Goal: Task Accomplishment & Management: Complete application form

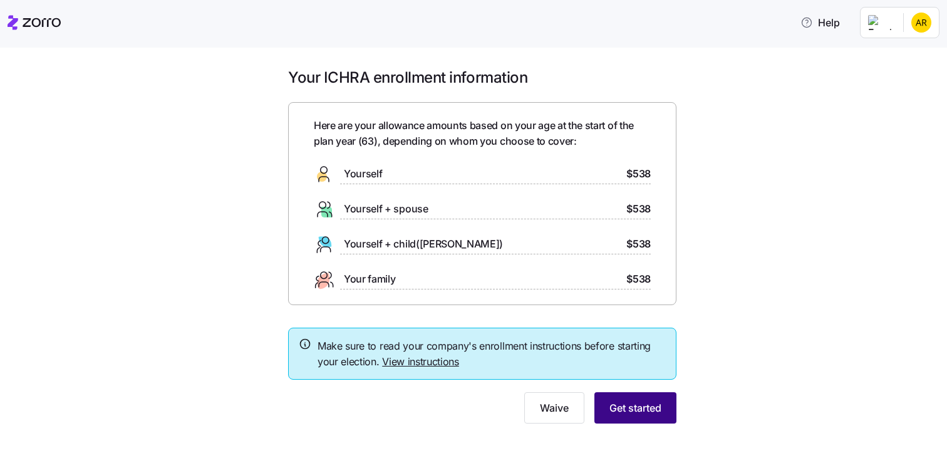
click at [630, 401] on span "Get started" at bounding box center [635, 407] width 52 height 15
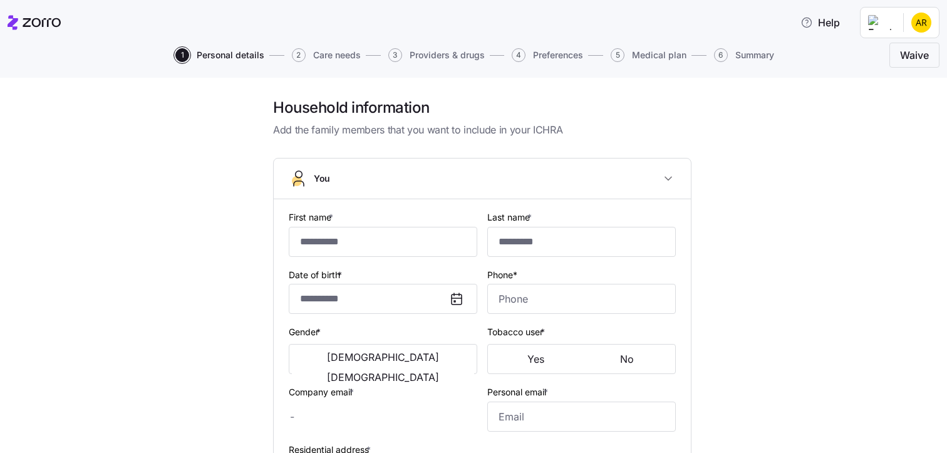
type input "***"
type input "*******"
type input "[EMAIL_ADDRESS][DOMAIN_NAME]"
type input "**********"
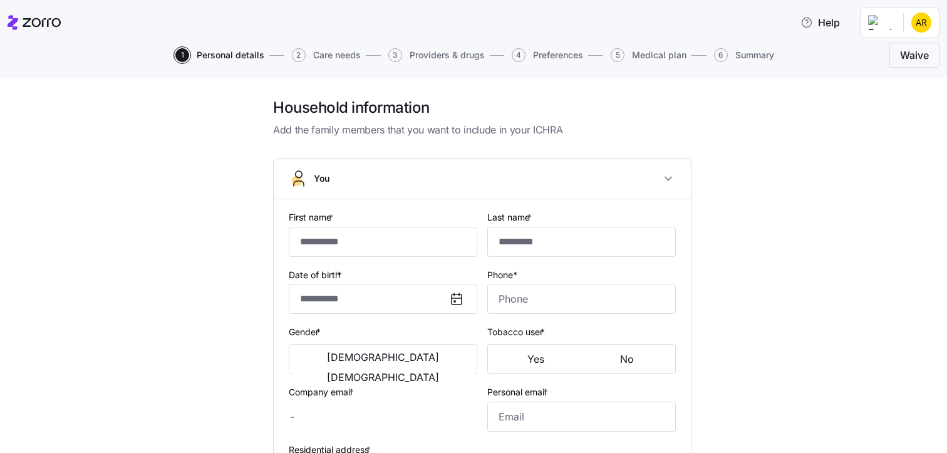
checkbox input "true"
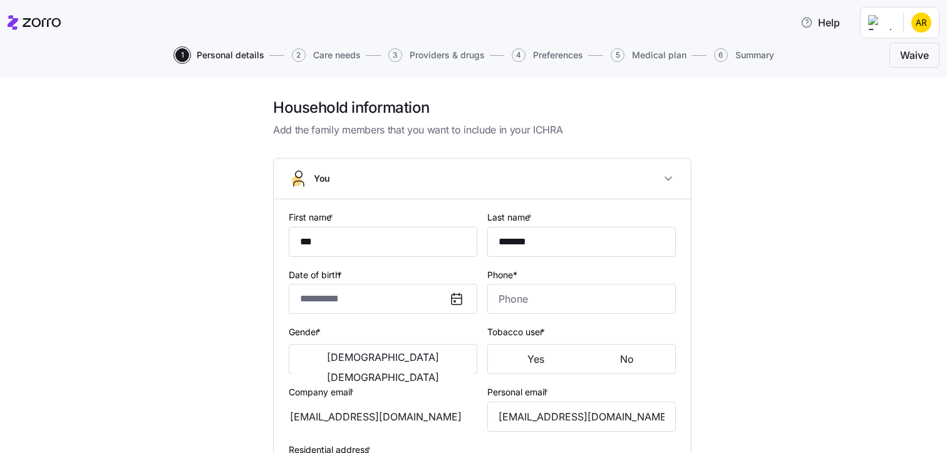
type input "**********"
type input "[PHONE_NUMBER]"
type input "[DEMOGRAPHIC_DATA] citizen"
type input "Married"
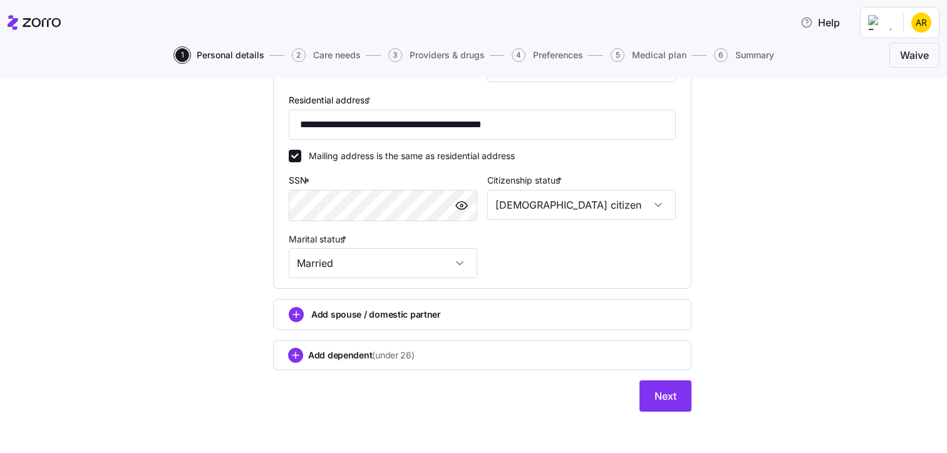
scroll to position [413, 0]
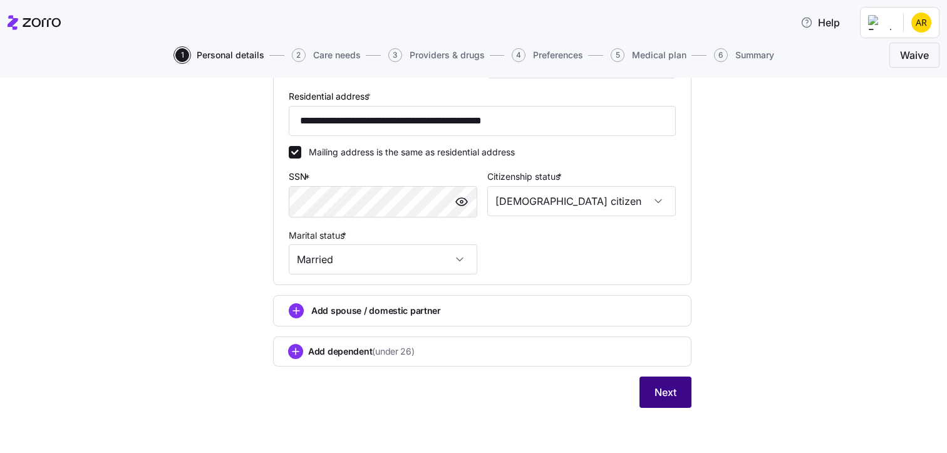
click at [668, 391] on span "Next" at bounding box center [665, 392] width 22 height 15
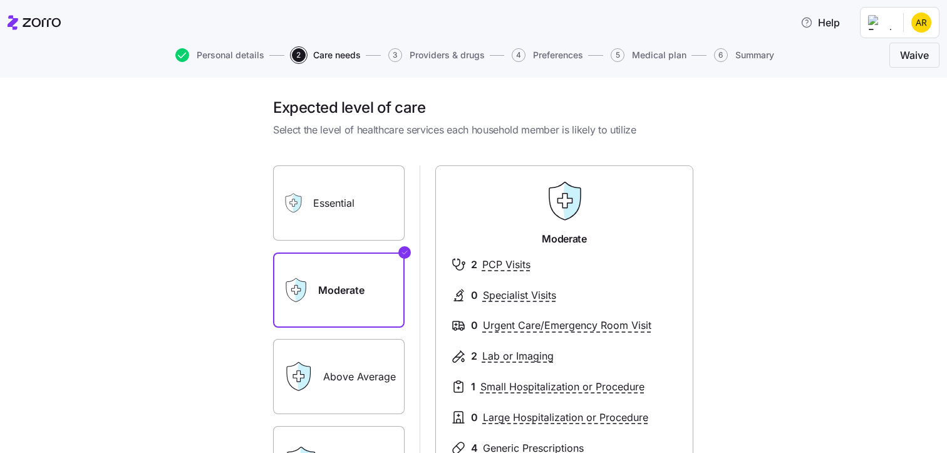
click at [318, 286] on label "Moderate" at bounding box center [339, 289] width 132 height 75
click at [0, 0] on input "Moderate" at bounding box center [0, 0] width 0 height 0
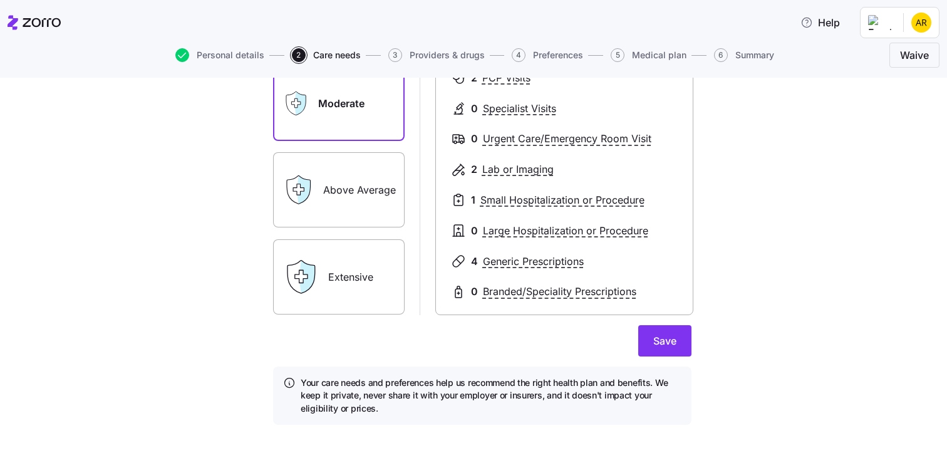
scroll to position [204, 0]
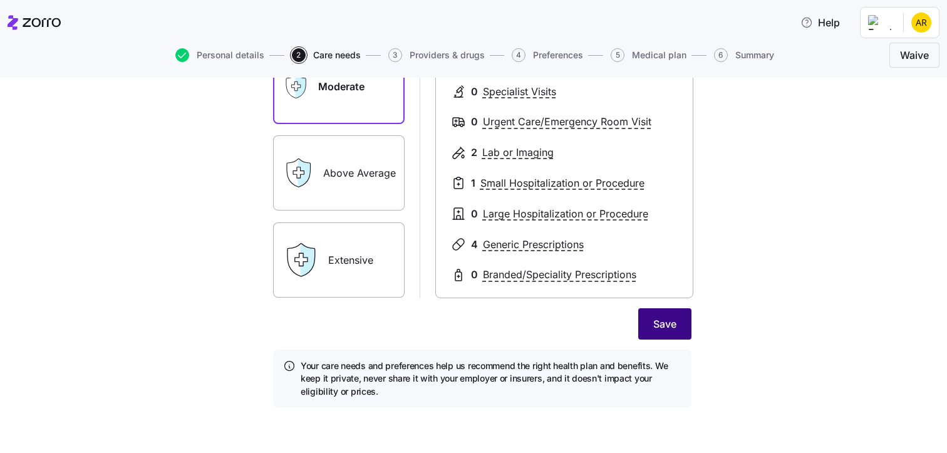
click at [653, 320] on span "Save" at bounding box center [664, 323] width 23 height 15
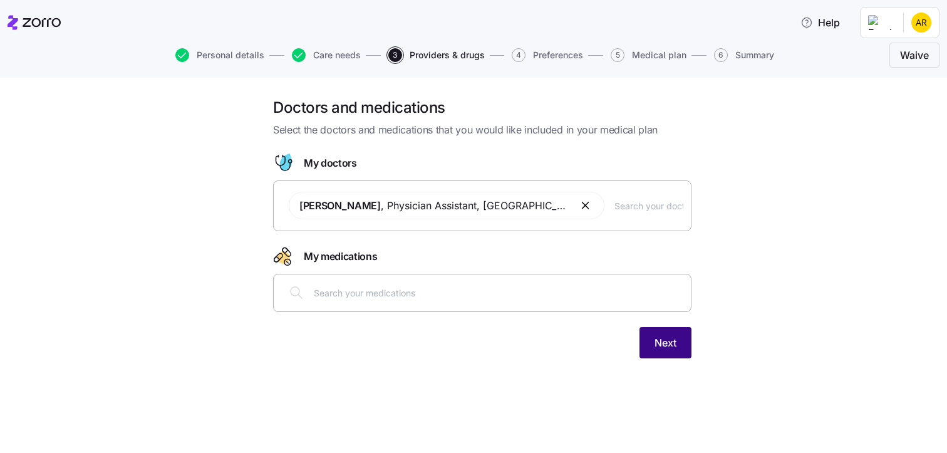
click at [671, 344] on span "Next" at bounding box center [665, 342] width 22 height 15
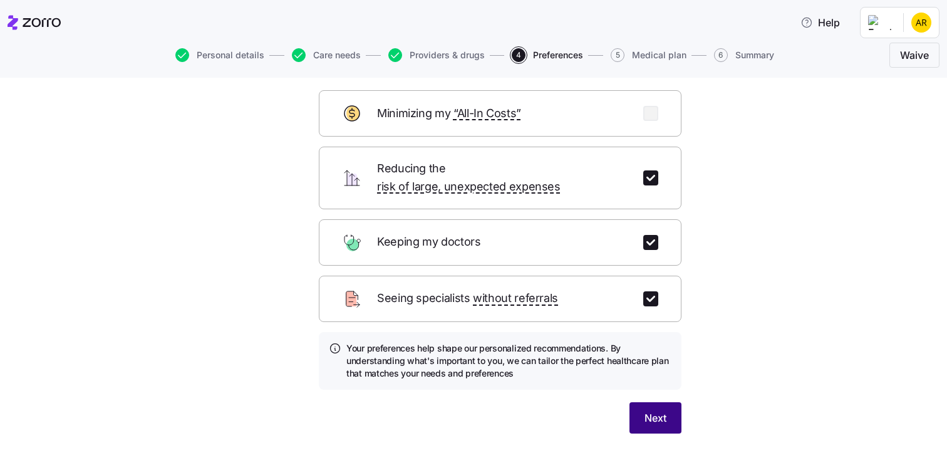
scroll to position [1, 0]
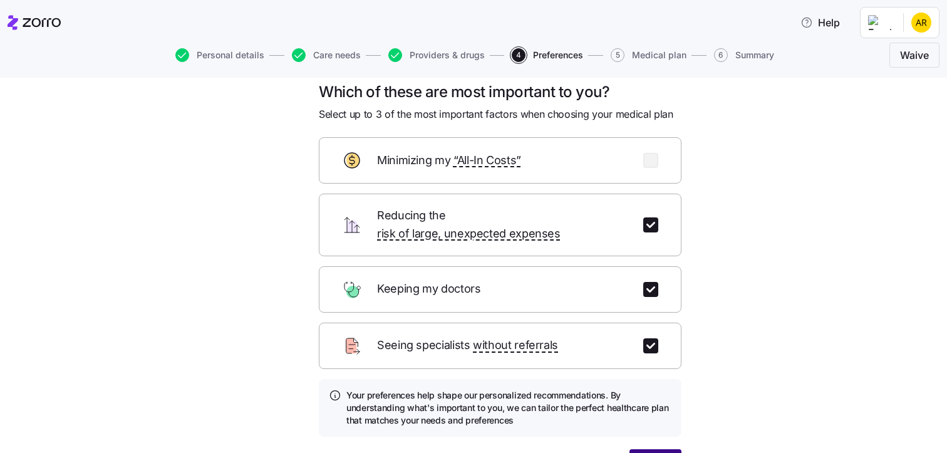
click at [643, 403] on form "Minimizing my “All-In Costs” Reducing the risk of large, unexpected expenses Ke…" at bounding box center [500, 308] width 363 height 343
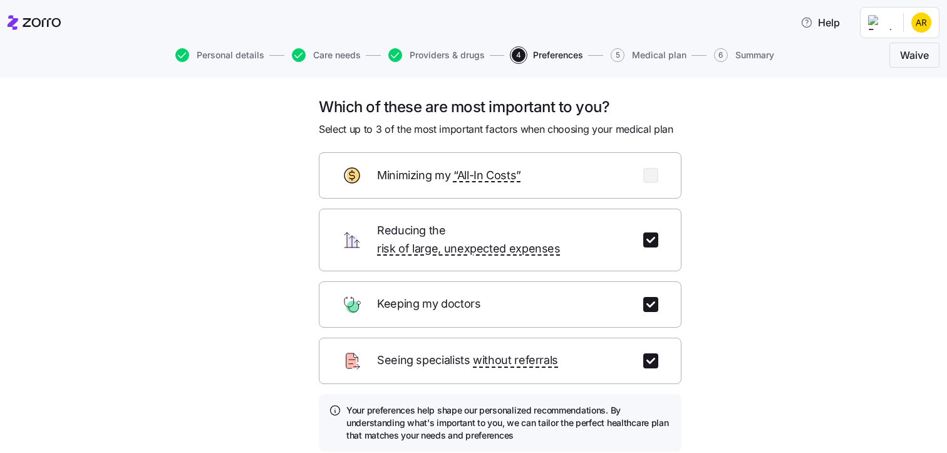
scroll to position [0, 0]
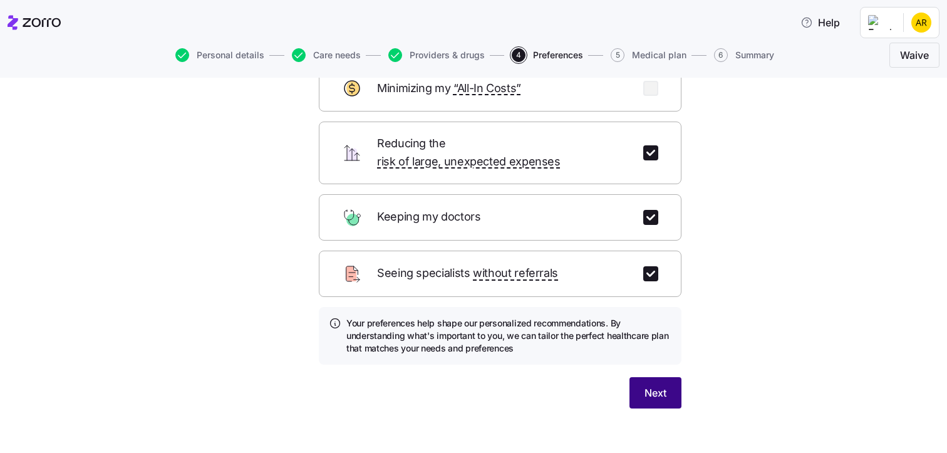
click at [662, 377] on button "Next" at bounding box center [655, 392] width 52 height 31
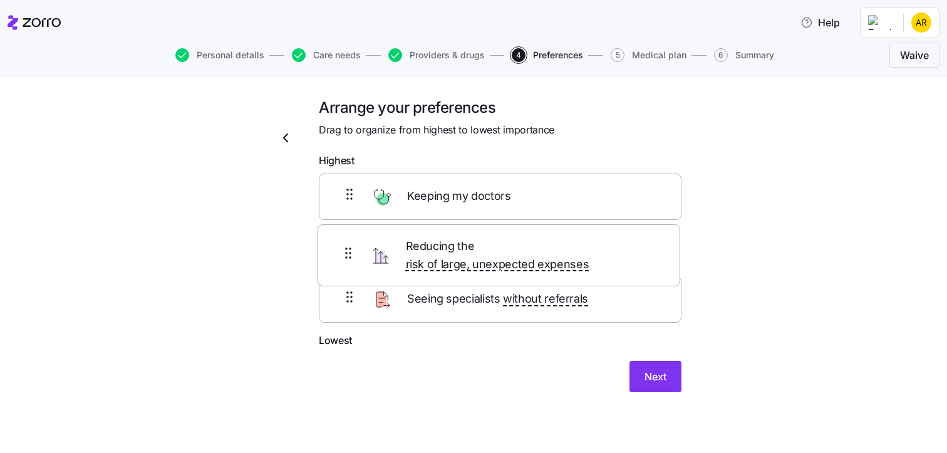
drag, startPoint x: 351, startPoint y: 186, endPoint x: 355, endPoint y: 251, distance: 65.2
click at [355, 251] on div "Reducing the risk of large, unexpected expenses Keeping my doctors Seeing speci…" at bounding box center [500, 252] width 363 height 159
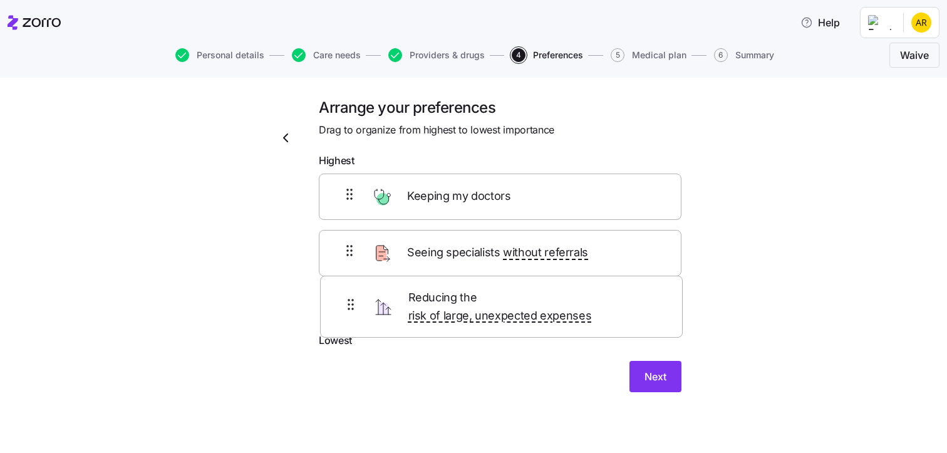
drag, startPoint x: 358, startPoint y: 254, endPoint x: 363, endPoint y: 305, distance: 51.0
click at [363, 305] on div "Keeping my doctors Reducing the risk of large, unexpected expenses Seeing speci…" at bounding box center [500, 252] width 363 height 159
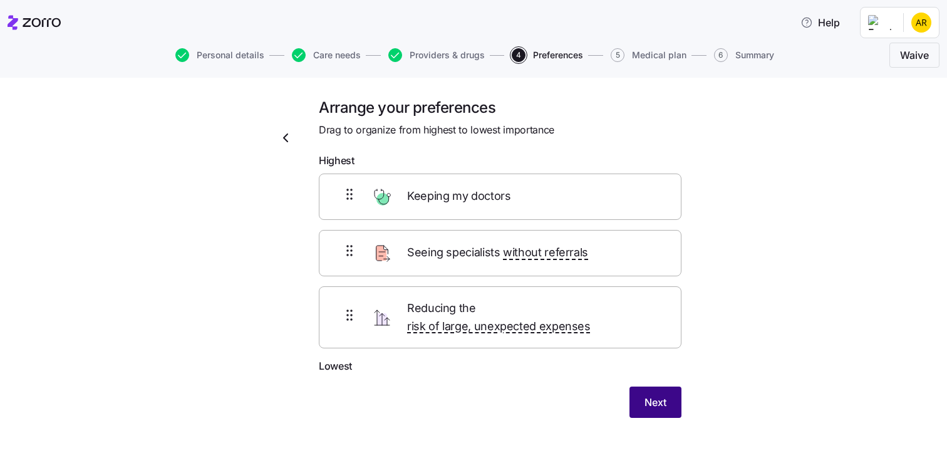
click at [644, 395] on span "Next" at bounding box center [655, 402] width 22 height 15
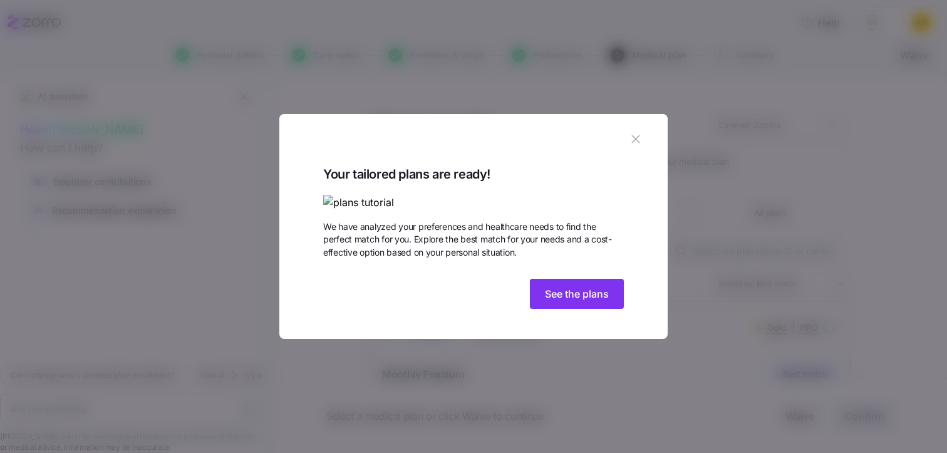
click at [380, 195] on img at bounding box center [473, 203] width 301 height 16
click at [563, 301] on span "See the plans" at bounding box center [577, 293] width 64 height 15
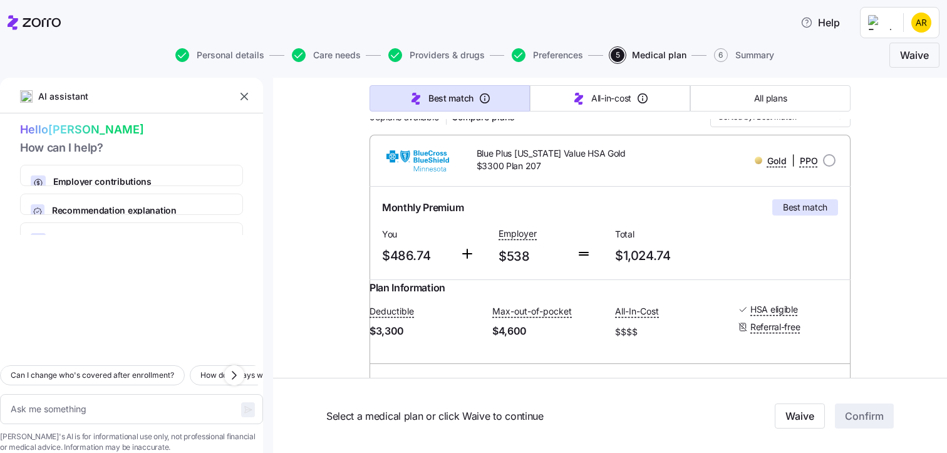
scroll to position [125, 0]
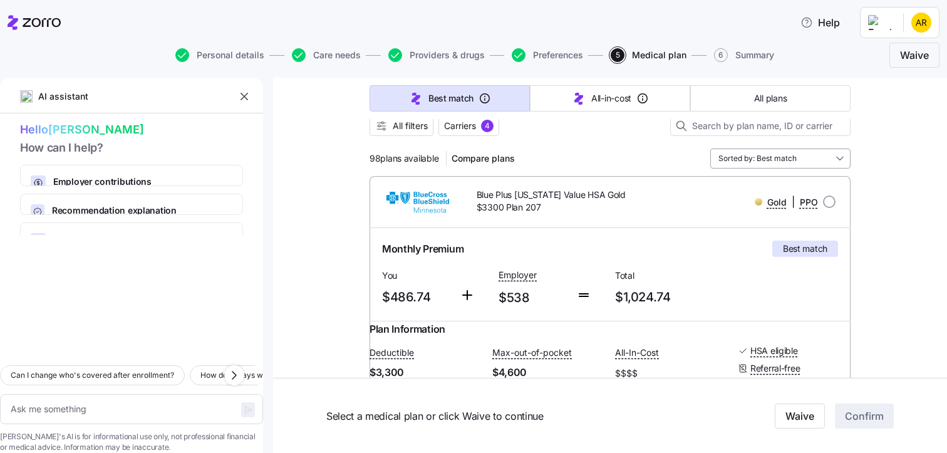
click at [836, 157] on input "Sorted by: Best match" at bounding box center [780, 158] width 140 height 20
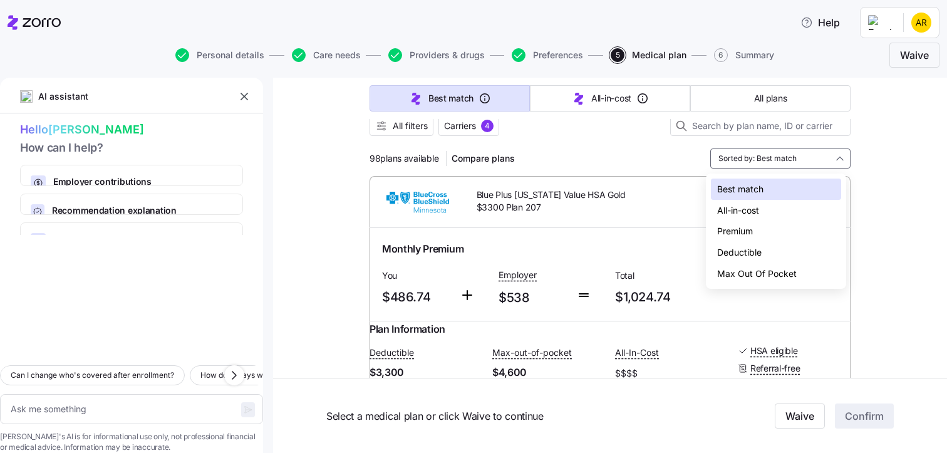
click at [737, 231] on div "Premium" at bounding box center [776, 230] width 130 height 21
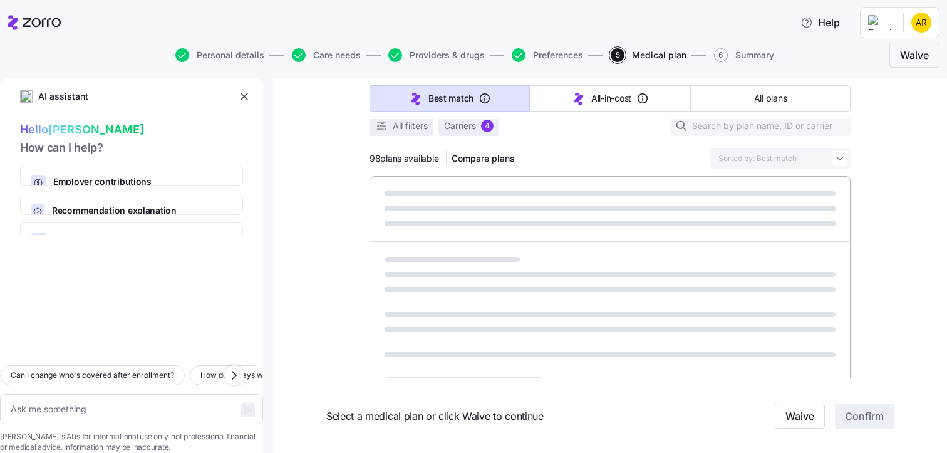
type textarea "x"
type input "Sorted by: Premium"
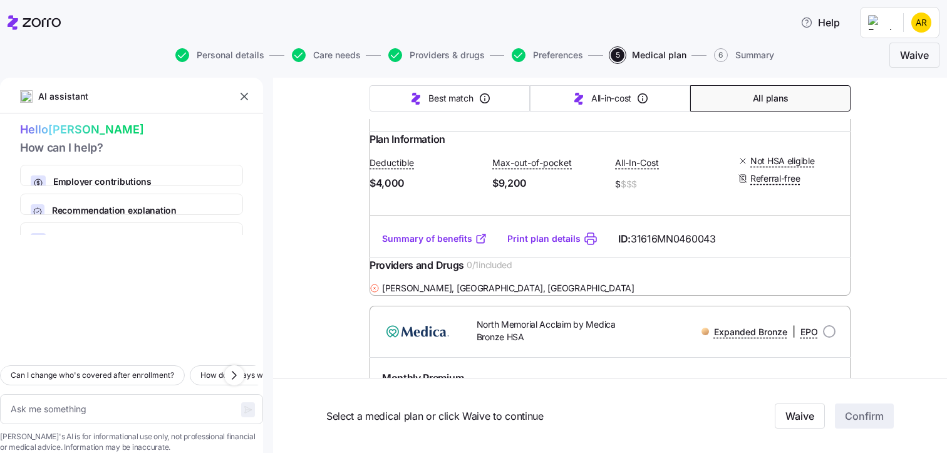
scroll to position [5073, 0]
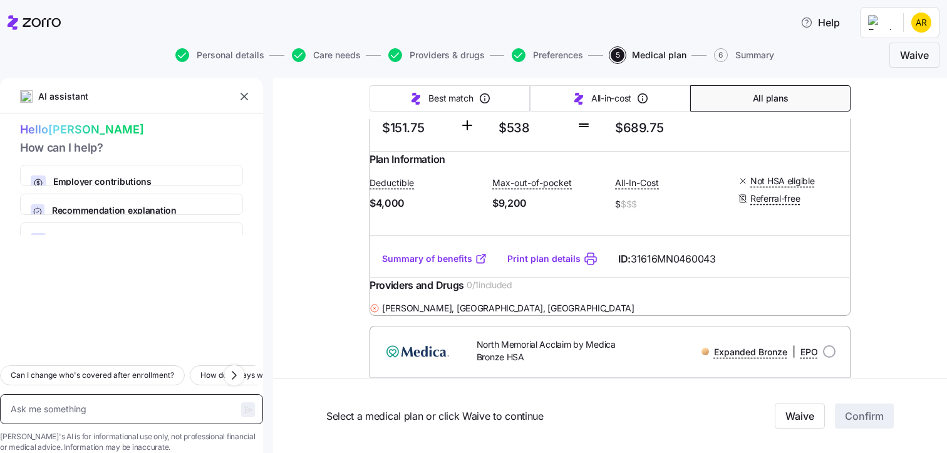
click at [39, 394] on textarea at bounding box center [131, 409] width 263 height 30
type textarea "x"
type textarea "w"
type textarea "x"
type textarea "wh"
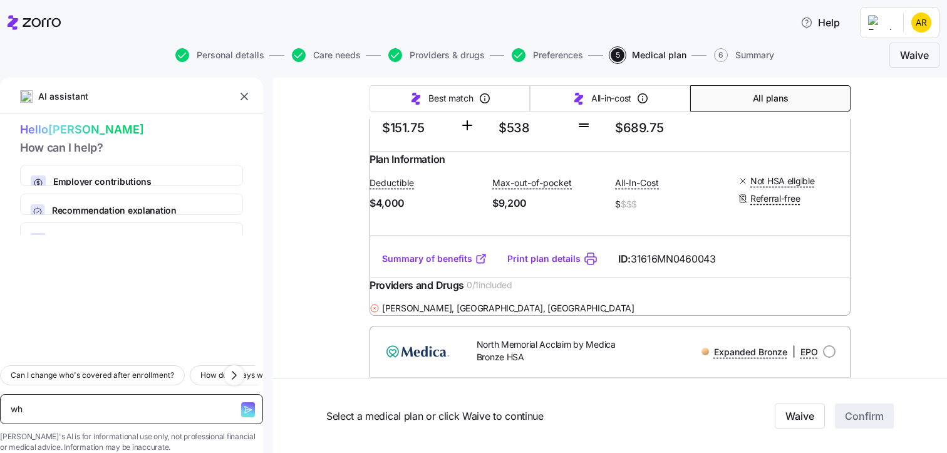
type textarea "x"
type textarea "whe"
type textarea "x"
type textarea "wher"
type textarea "x"
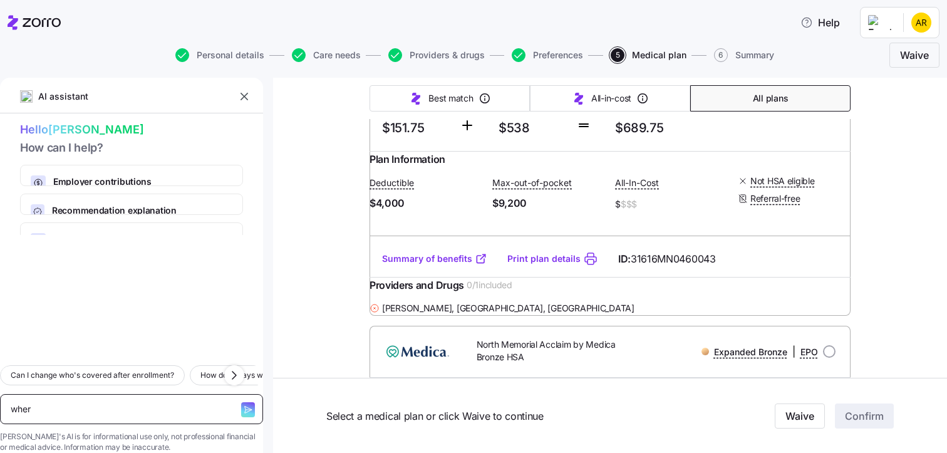
type textarea "where"
type textarea "x"
type textarea "where"
type textarea "x"
type textarea "where d"
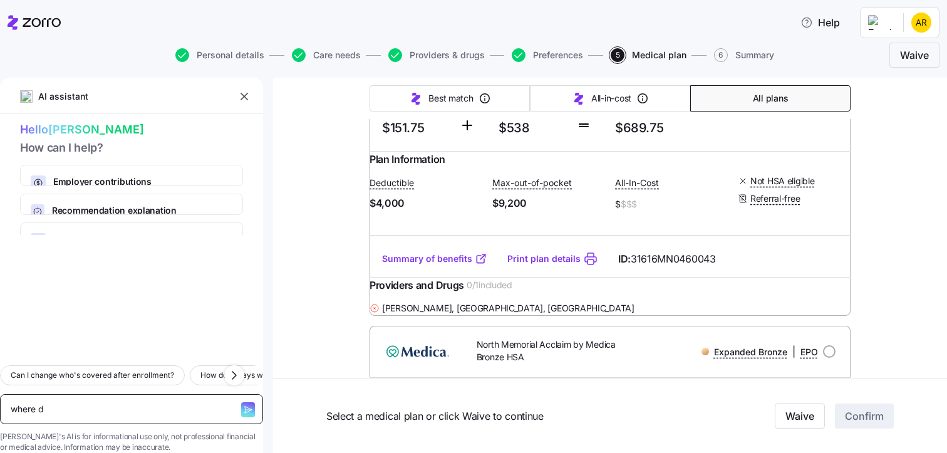
type textarea "x"
type textarea "where do"
type textarea "x"
type textarea "where do I"
type textarea "x"
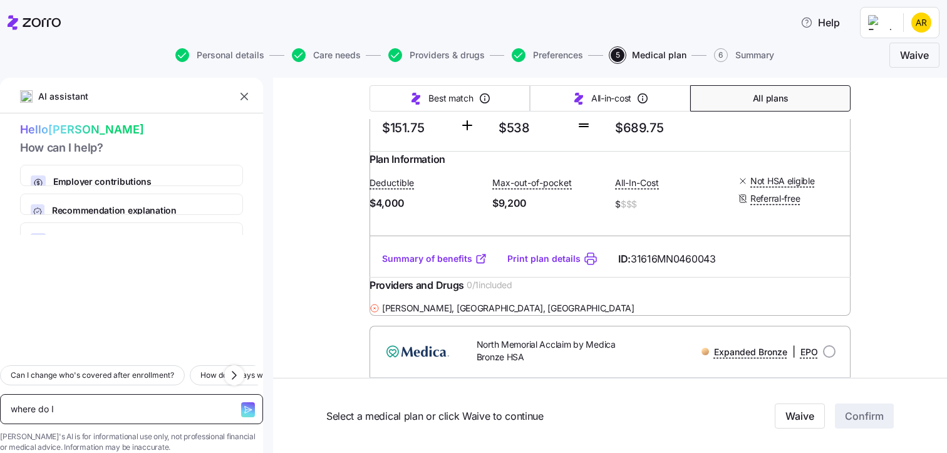
type textarea "where do I"
type textarea "x"
type textarea "where do I c"
type textarea "x"
type textarea "where do I cl"
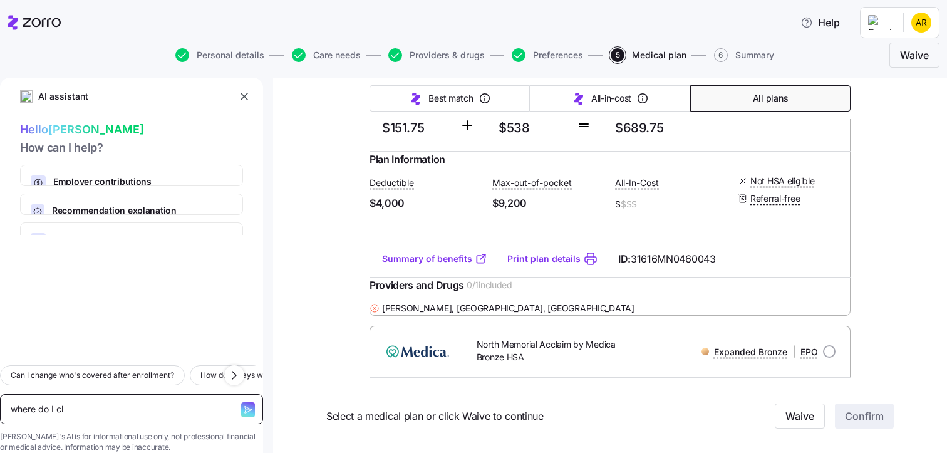
type textarea "x"
type textarea "where do I cli"
type textarea "x"
type textarea "where do I clic"
type textarea "x"
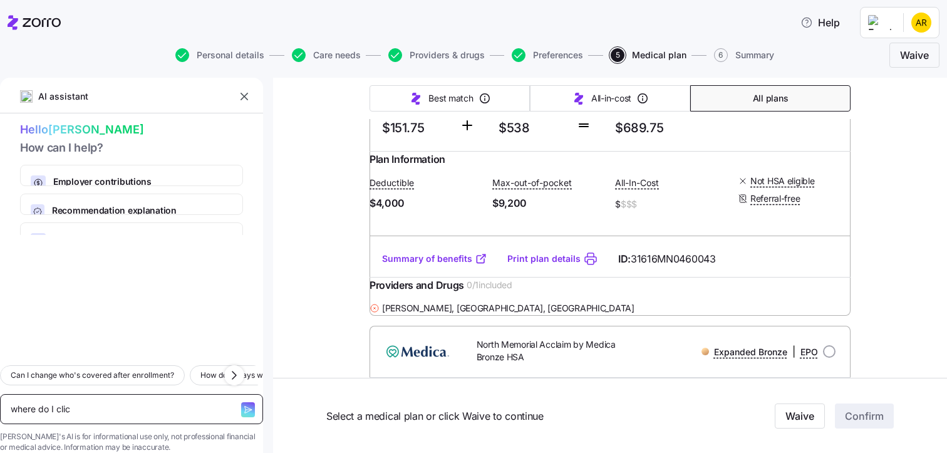
type textarea "where do I click"
type textarea "x"
type textarea "where do I click"
type textarea "x"
type textarea "where do I click t"
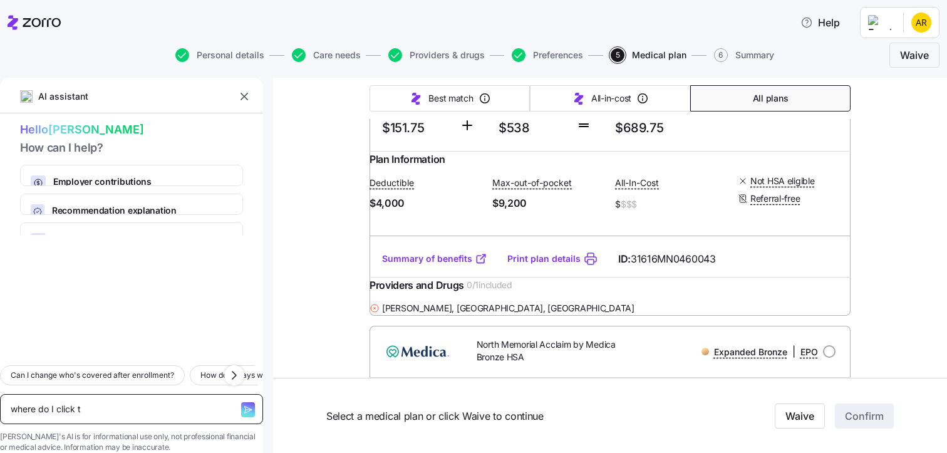
type textarea "x"
type textarea "where do I click to"
type textarea "x"
type textarea "where do I click to"
type textarea "x"
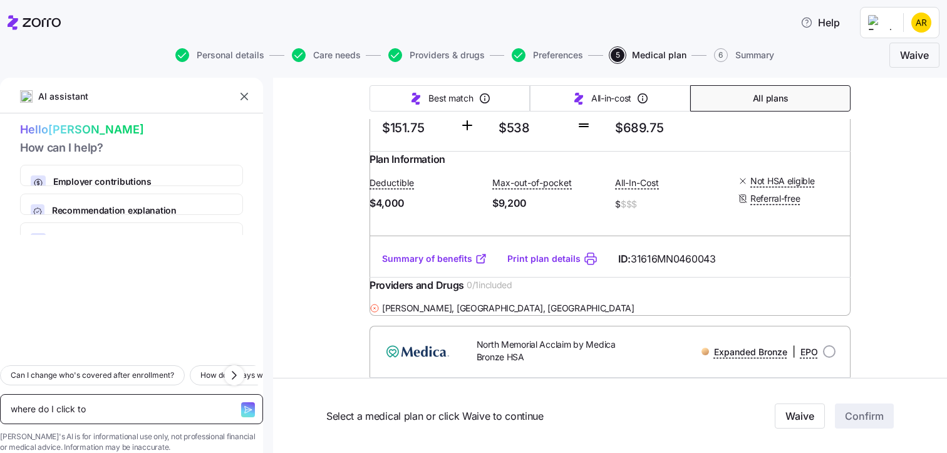
type textarea "where do I click to s"
type textarea "x"
type textarea "where do I click to sl"
type textarea "x"
type textarea "where do I click to sle"
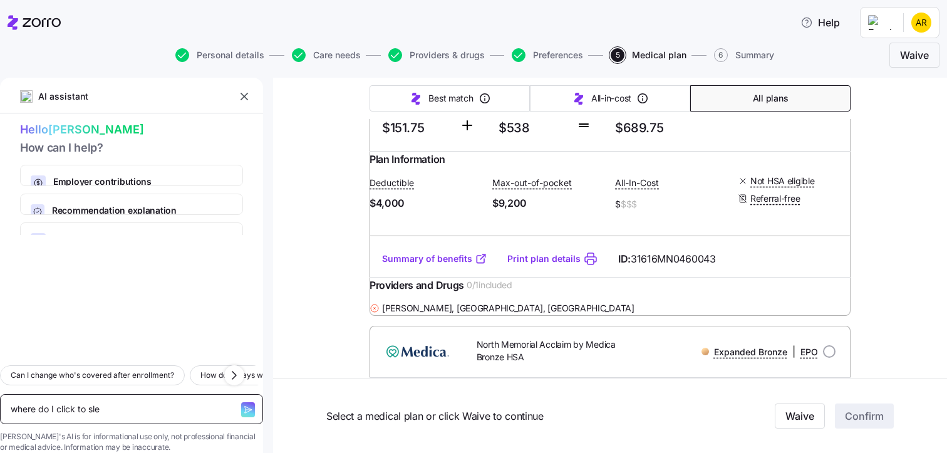
type textarea "x"
type textarea "where do I click to slee"
type textarea "x"
type textarea "where do I click to sle"
type textarea "x"
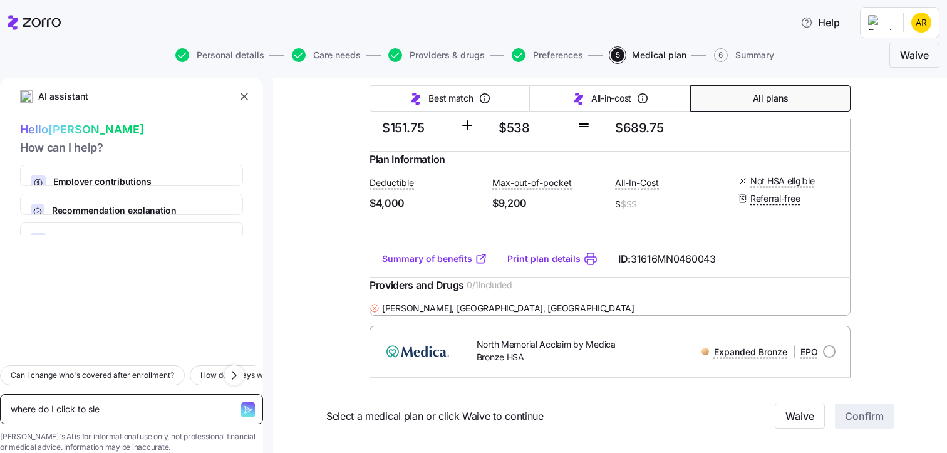
type textarea "where do I click to sl"
type textarea "x"
type textarea "where do I click to s"
type textarea "x"
type textarea "where do I click to se"
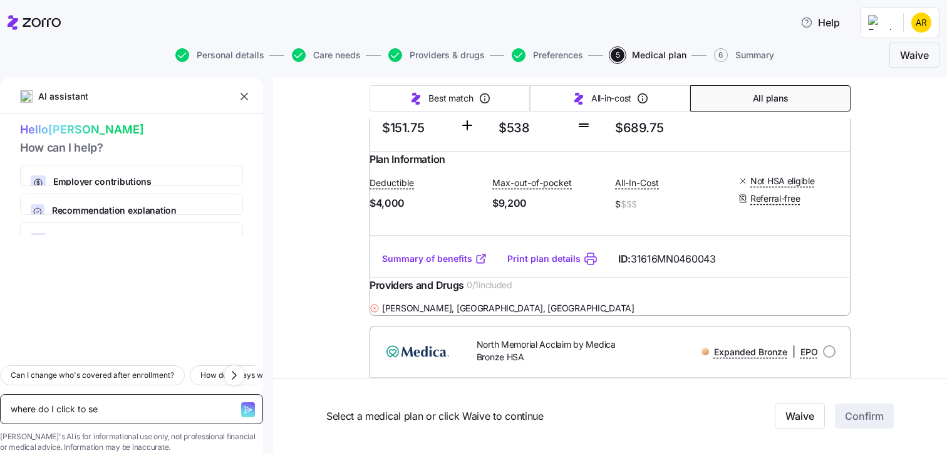
type textarea "x"
type textarea "where do I click to sec"
type textarea "x"
type textarea "where do I click to secl"
type textarea "x"
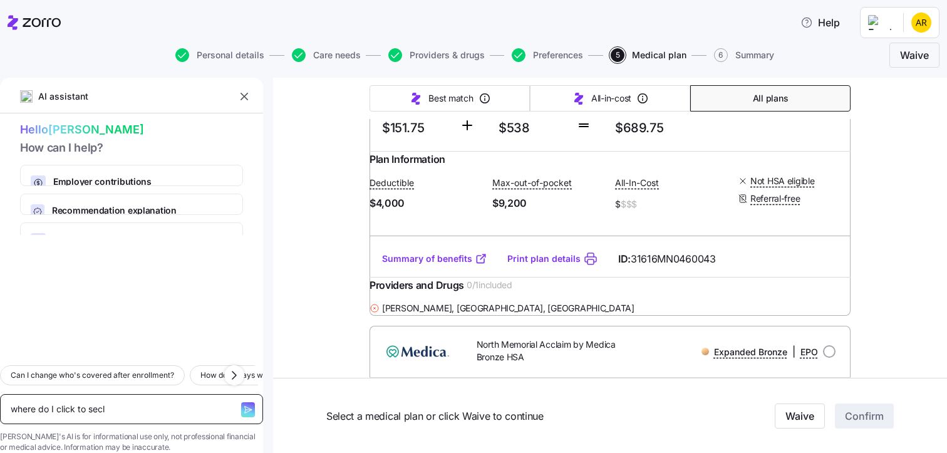
type textarea "where do I click to secle"
type textarea "x"
type textarea "where do I click to secl"
type textarea "x"
type textarea "where do I click to sec"
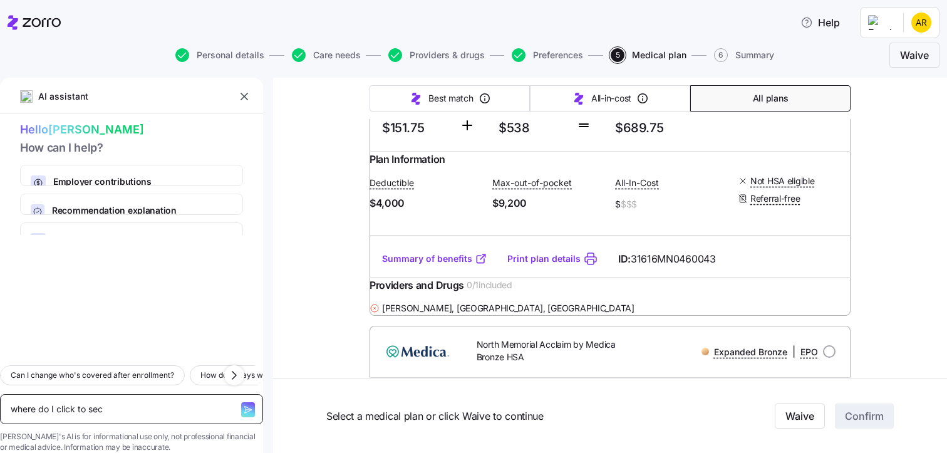
type textarea "x"
type textarea "where do I click to se"
type textarea "x"
type textarea "where do I click to sel"
type textarea "x"
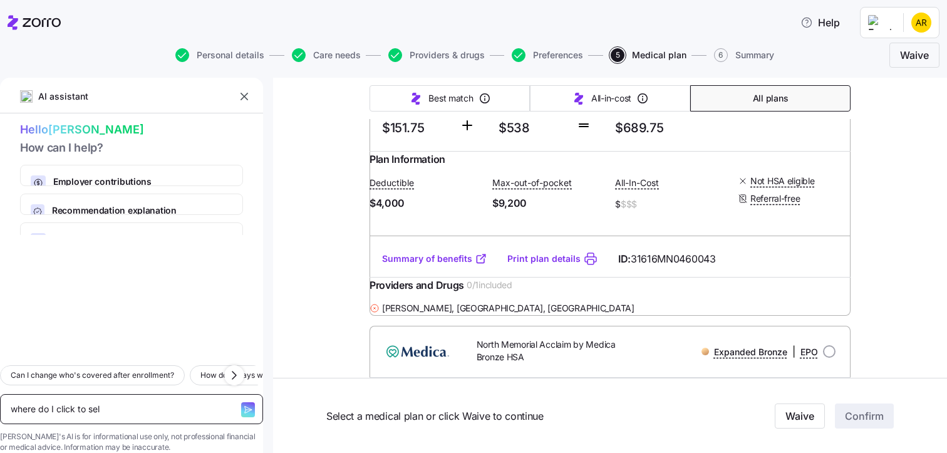
type textarea "where do I click to sele"
type textarea "x"
type textarea "where do I click to selec"
type textarea "x"
type textarea "where do I click to select"
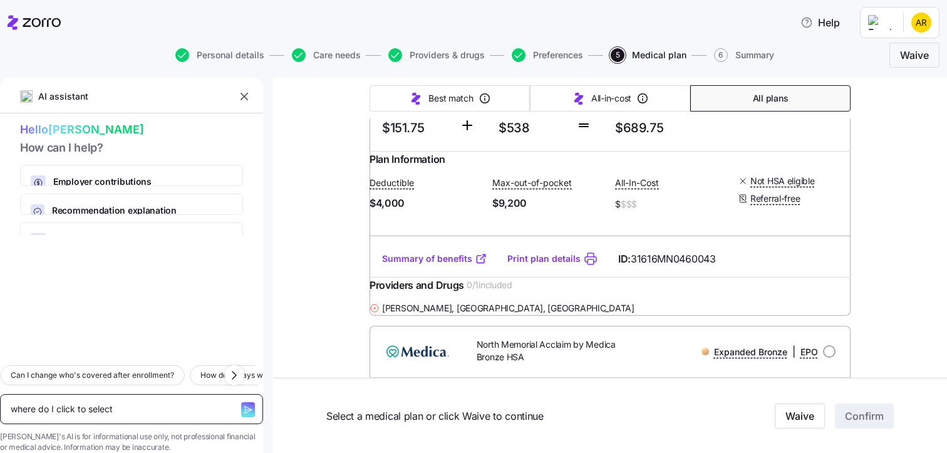
type textarea "x"
type textarea "where do I click to select"
type textarea "x"
type textarea "where do I click to select a"
type textarea "x"
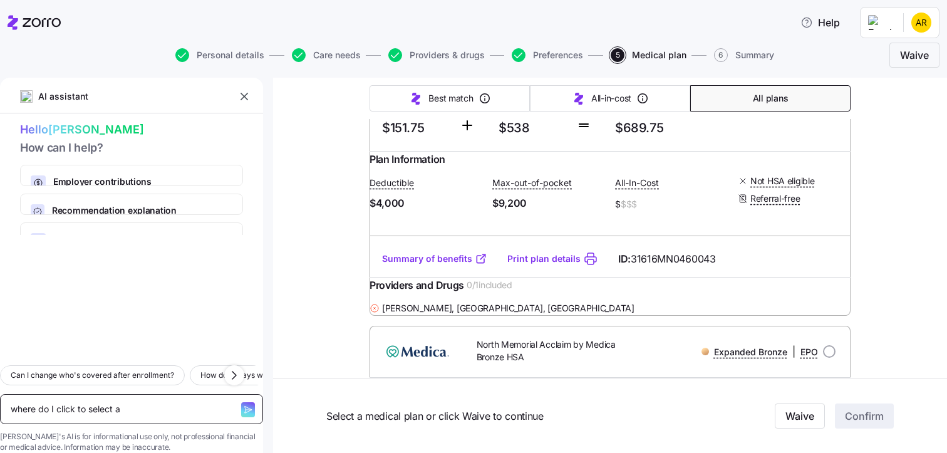
type textarea "where do I click to select a p"
type textarea "x"
type textarea "where do I click to select a pl"
type textarea "x"
type textarea "where do I click to select a pla"
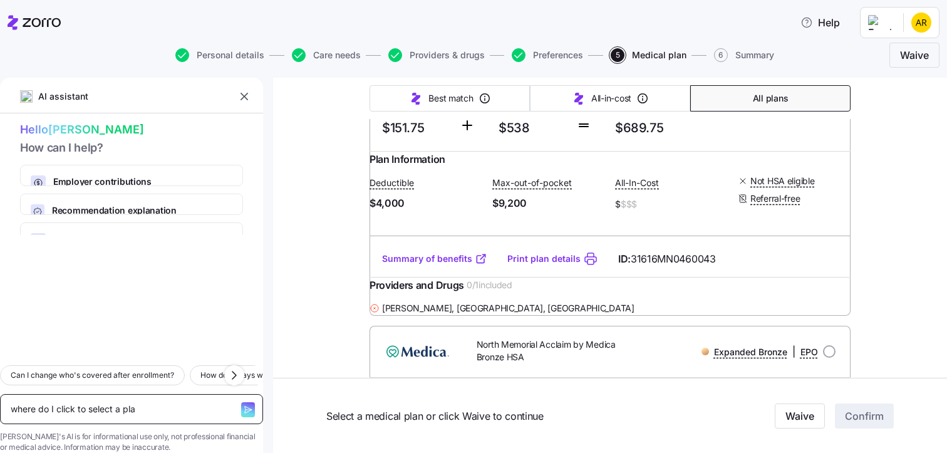
type textarea "x"
type textarea "where do I click to select a plan"
click at [241, 402] on span "button" at bounding box center [248, 409] width 14 height 15
type textarea "x"
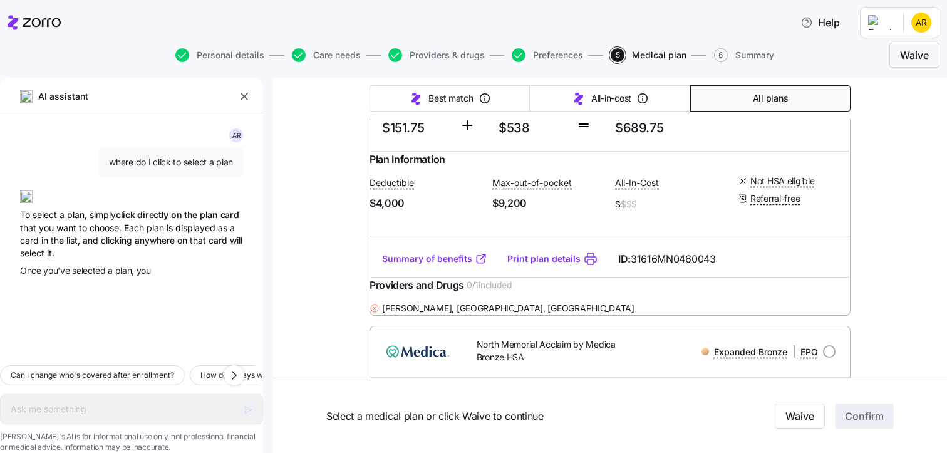
type textarea "x"
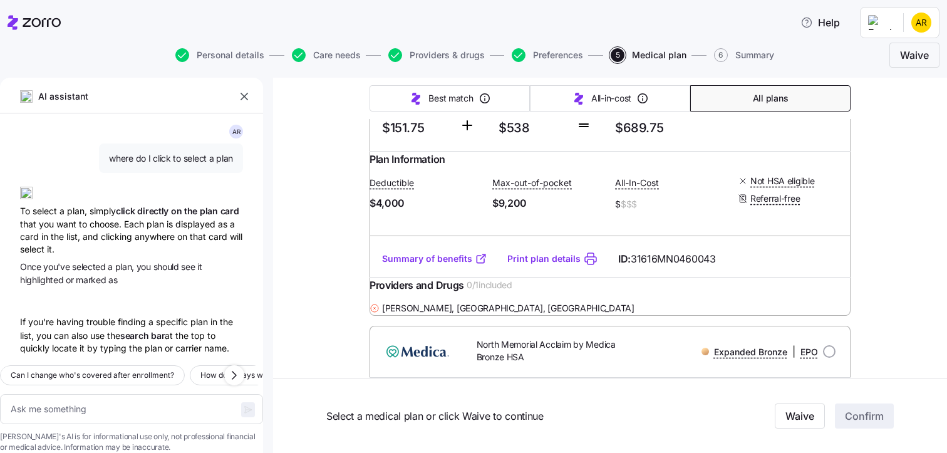
scroll to position [36, 0]
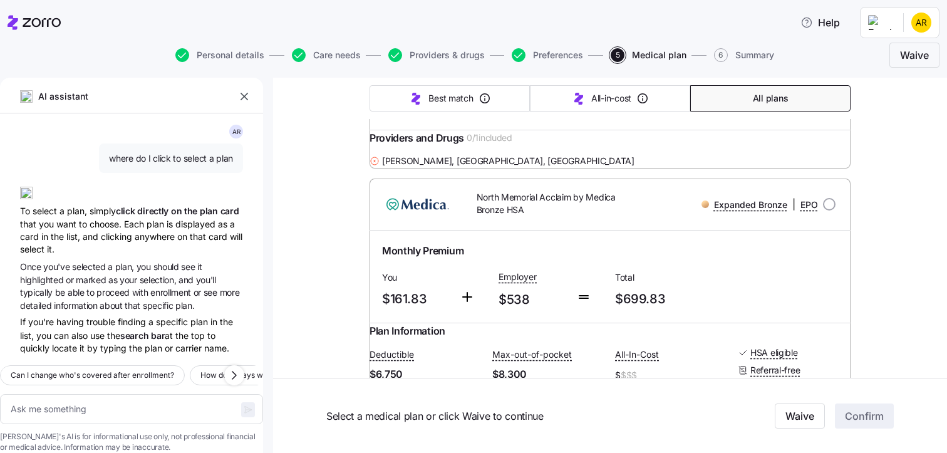
scroll to position [5198, 0]
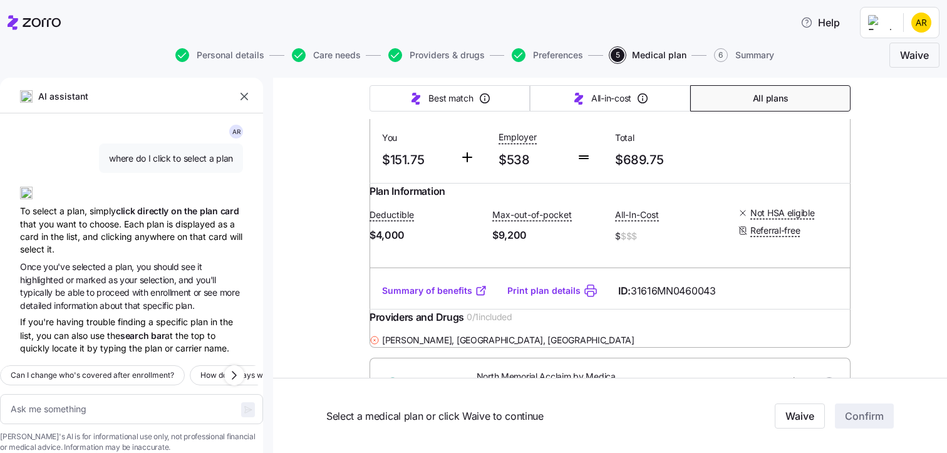
scroll to position [5010, 0]
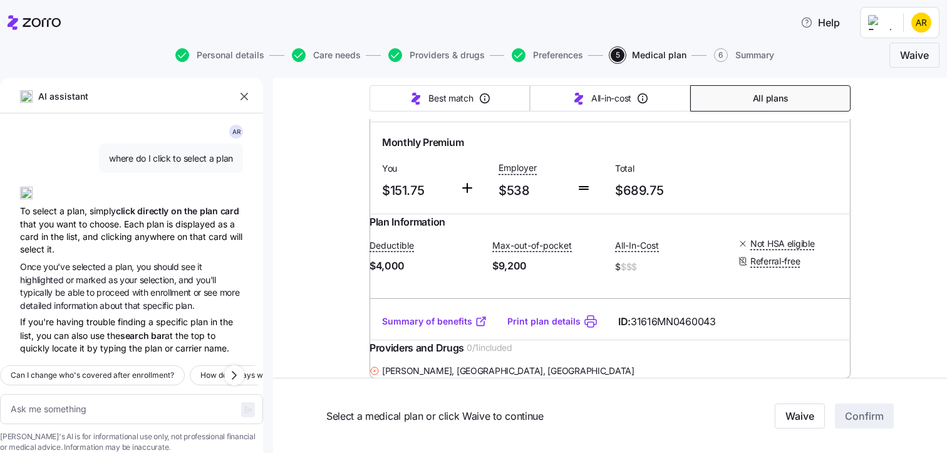
radio input "true"
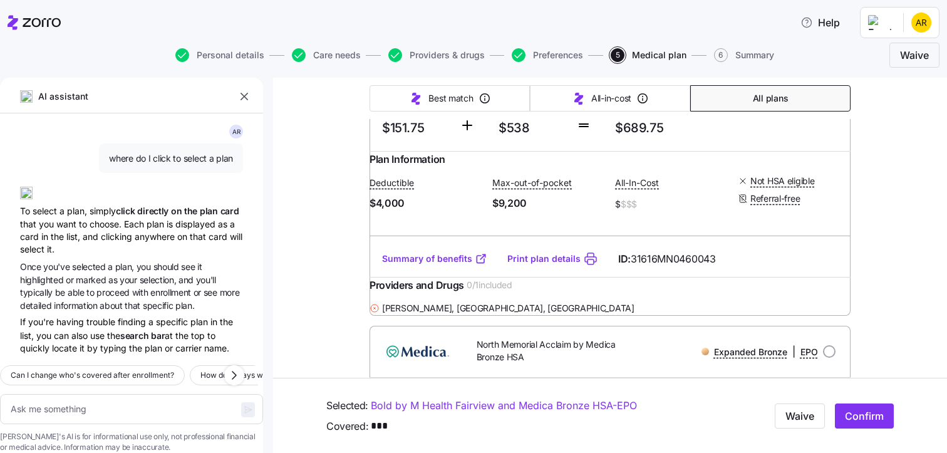
scroll to position [0, 0]
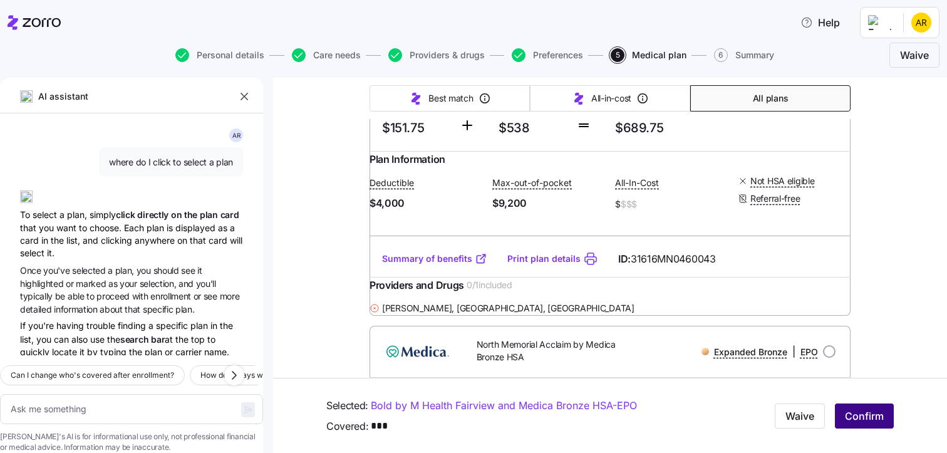
click at [849, 416] on span "Confirm" at bounding box center [864, 415] width 39 height 15
type textarea "x"
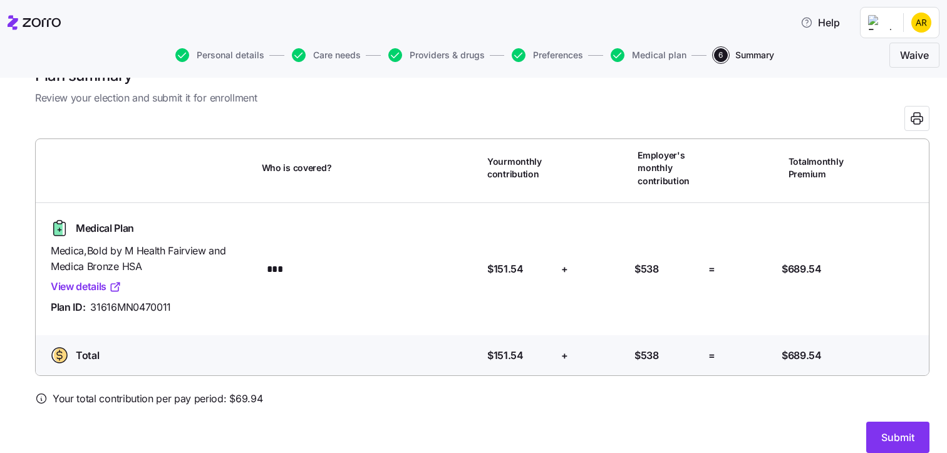
scroll to position [47, 0]
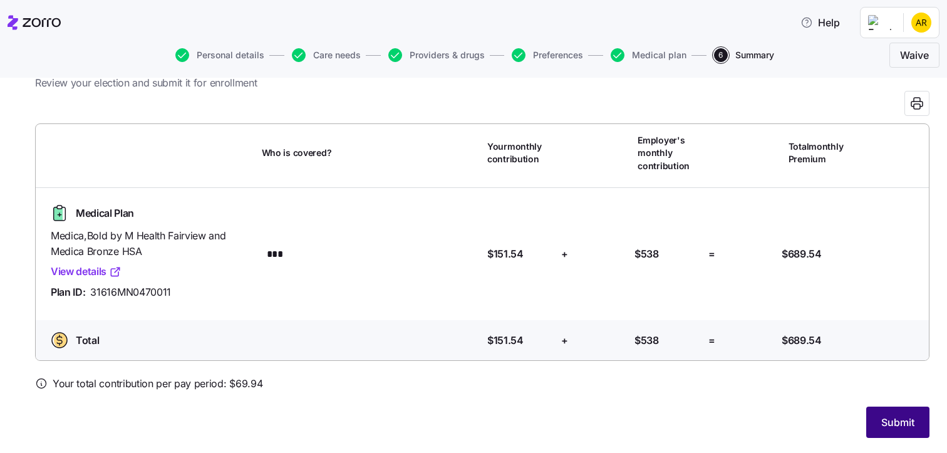
click at [888, 418] on span "Submit" at bounding box center [897, 422] width 33 height 15
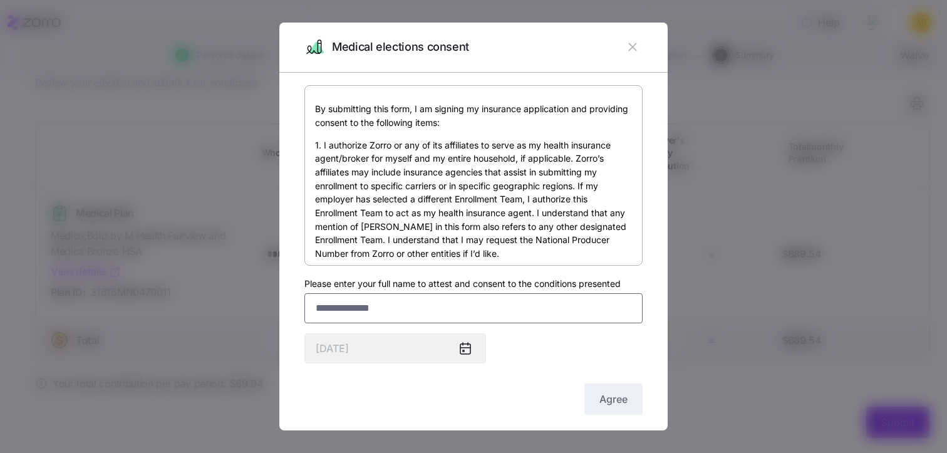
click at [323, 308] on input "Please enter your full name to attest and consent to the conditions presented" at bounding box center [473, 308] width 338 height 30
type input "**********"
click at [610, 397] on span "Agree" at bounding box center [613, 398] width 28 height 15
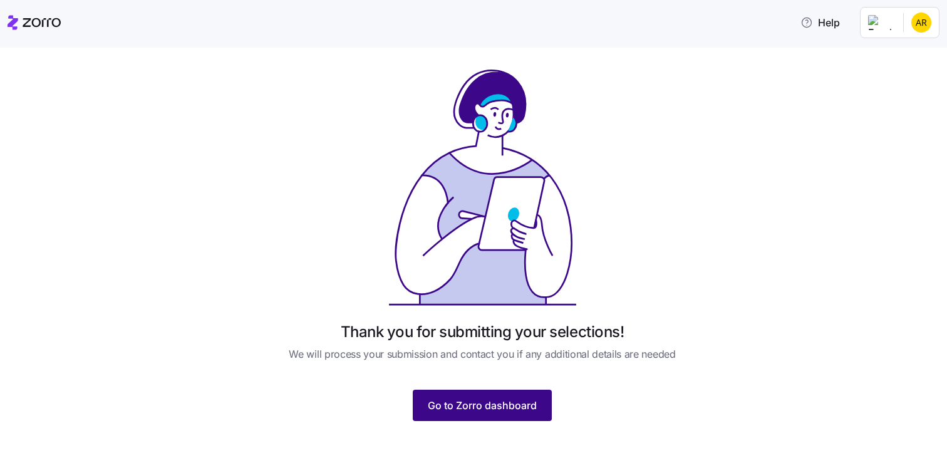
click at [484, 401] on span "Go to Zorro dashboard" at bounding box center [482, 405] width 109 height 15
